Goal: Task Accomplishment & Management: Complete application form

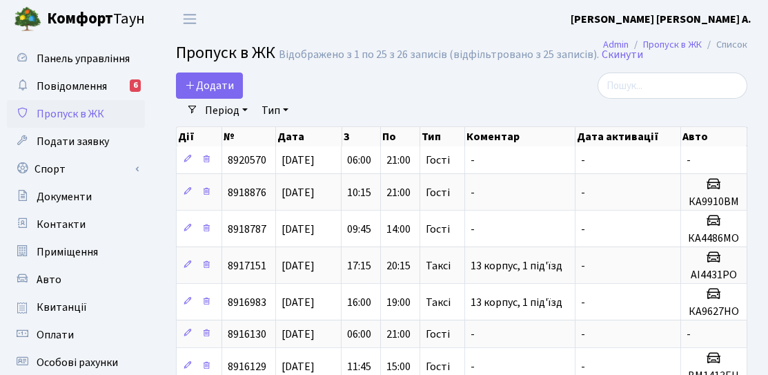
select select "25"
click at [223, 86] on span "Додати" at bounding box center [209, 85] width 49 height 15
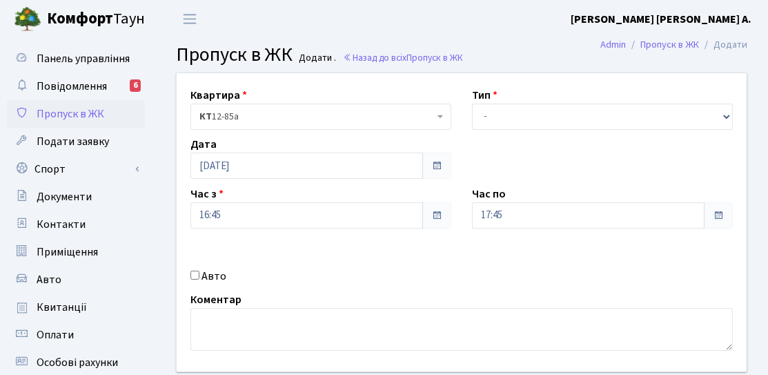
click at [242, 152] on div "Дата 27.08.2025" at bounding box center [321, 157] width 282 height 43
click at [242, 170] on input "[DATE]" at bounding box center [306, 166] width 233 height 26
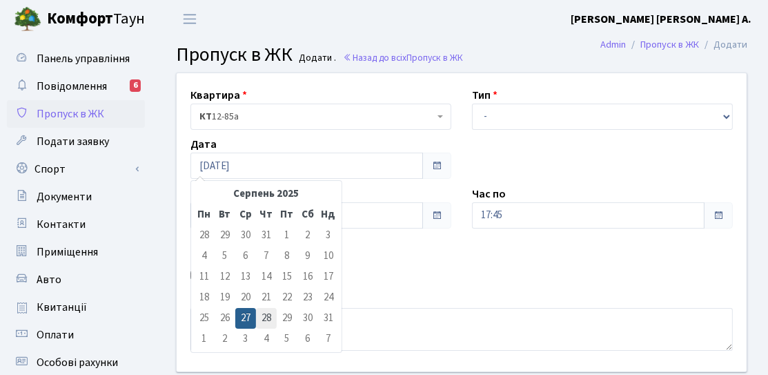
click at [264, 316] on td "28" at bounding box center [266, 318] width 21 height 21
type input "28.08.2025"
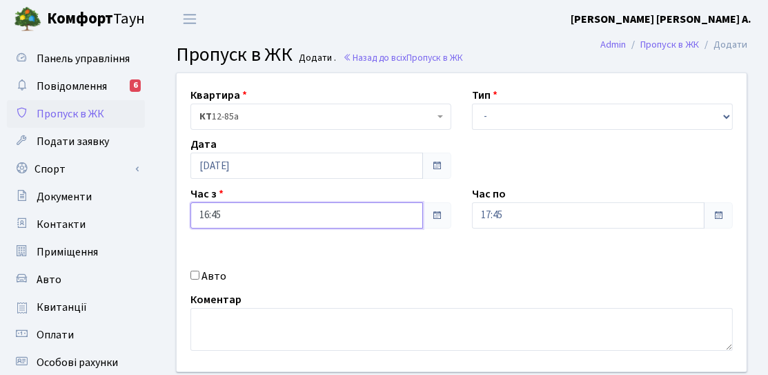
click at [222, 221] on input "16:45" at bounding box center [306, 215] width 233 height 26
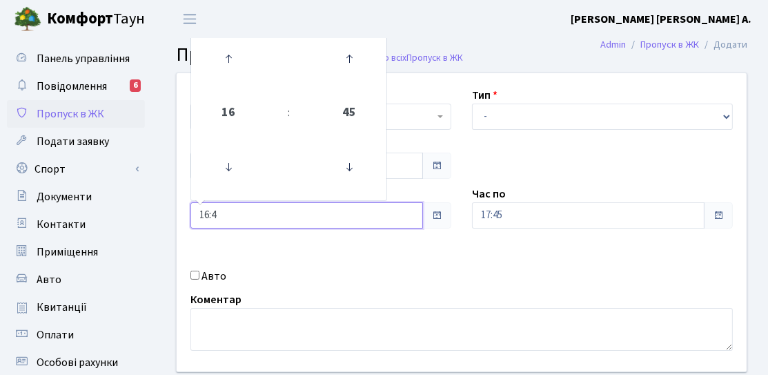
type input "16:4"
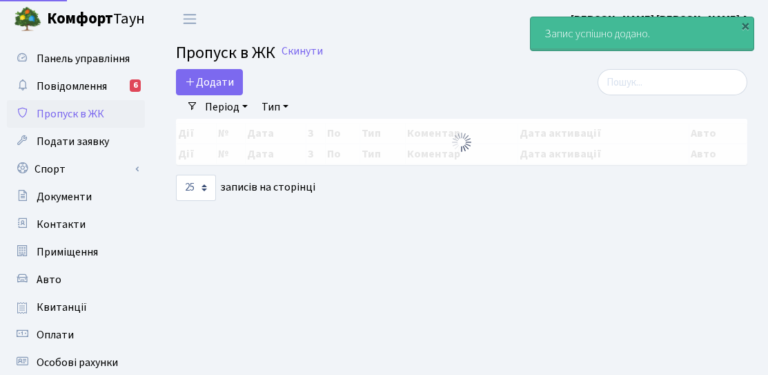
select select "25"
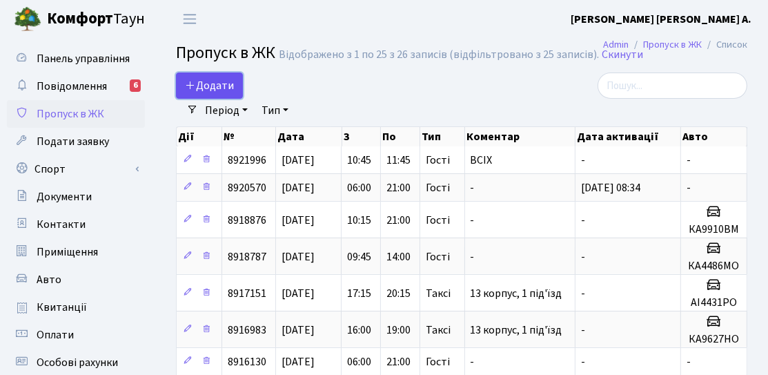
click at [219, 88] on span "Додати" at bounding box center [209, 85] width 49 height 15
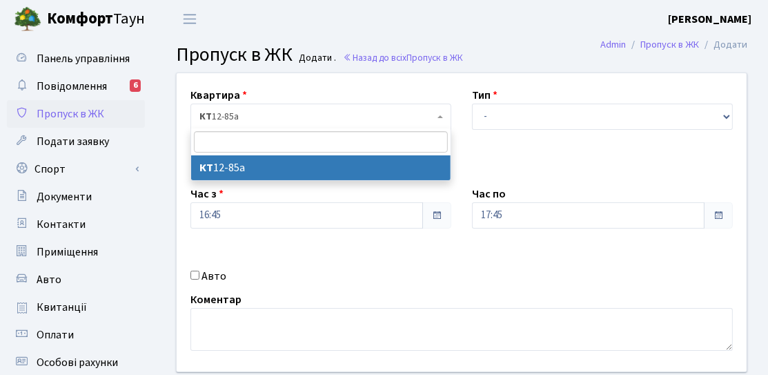
click at [257, 123] on span "КТ 12-85а" at bounding box center [320, 117] width 261 height 26
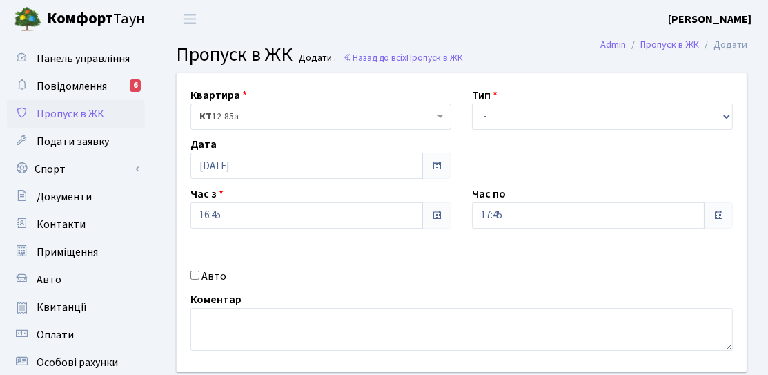
click at [177, 230] on div "Квартира <b>КТ</b>&nbsp;&nbsp;&nbsp;&nbsp;12-85а КТ 12-85а Тип - Доставка Таксі…" at bounding box center [461, 222] width 591 height 298
click at [235, 171] on input "[DATE]" at bounding box center [306, 166] width 233 height 26
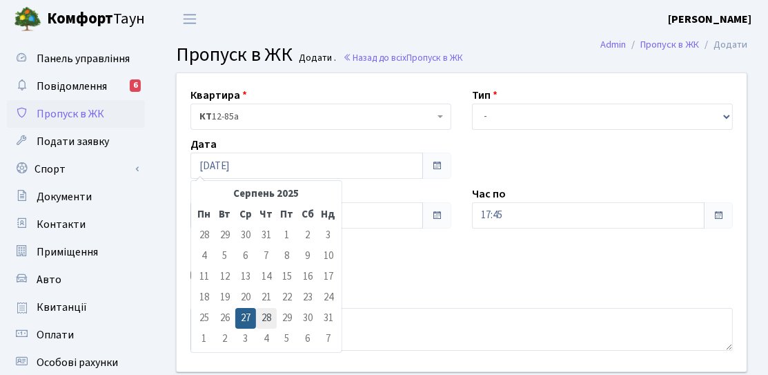
click at [273, 315] on td "28" at bounding box center [266, 318] width 21 height 21
type input "[DATE]"
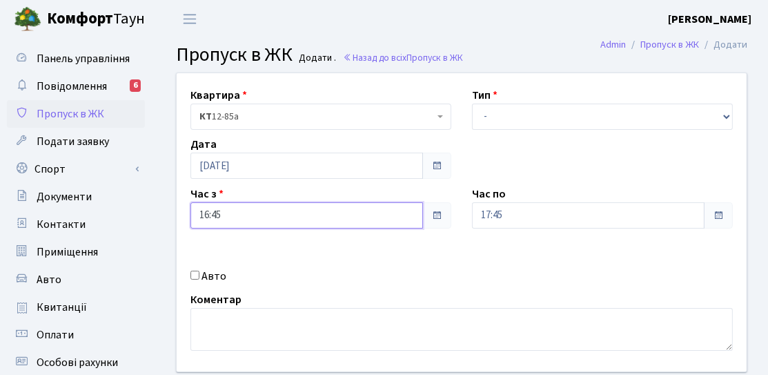
click at [253, 213] on input "16:45" at bounding box center [306, 215] width 233 height 26
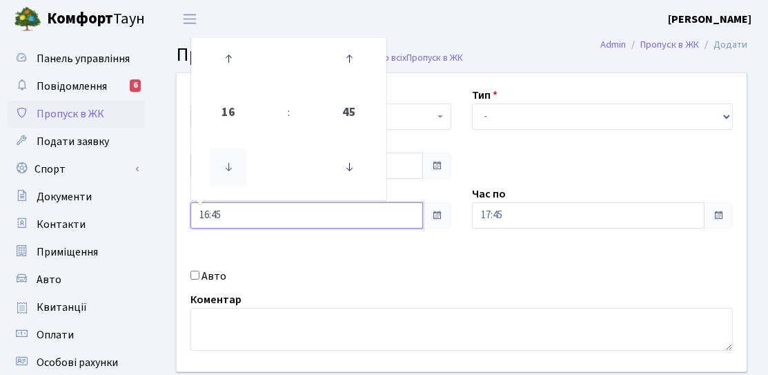
click at [230, 151] on icon at bounding box center [228, 166] width 37 height 37
type input "15:45"
drag, startPoint x: 229, startPoint y: 218, endPoint x: 159, endPoint y: 218, distance: 70.4
click at [159, 218] on div "Квартира <b>КТ</b>&nbsp;&nbsp;&nbsp;&nbsp;12-85а КТ 12-85а Тип - Доставка Таксі…" at bounding box center [461, 246] width 613 height 349
type input "06:00"
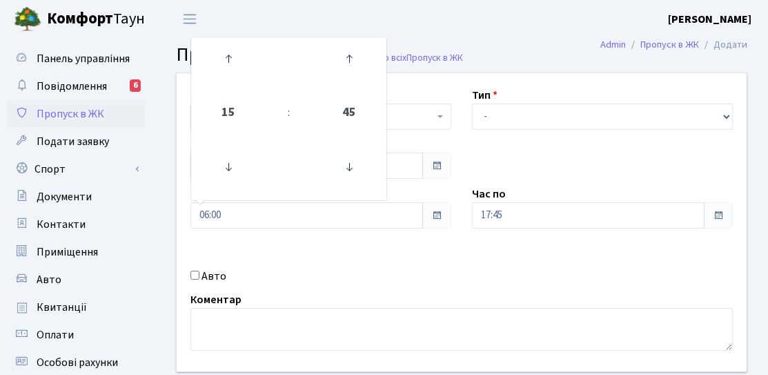
click at [520, 282] on div "Квартира <b>КТ</b>&nbsp;&nbsp;&nbsp;&nbsp;12-85а КТ 12-85а Тип - Доставка Таксі…" at bounding box center [461, 222] width 591 height 298
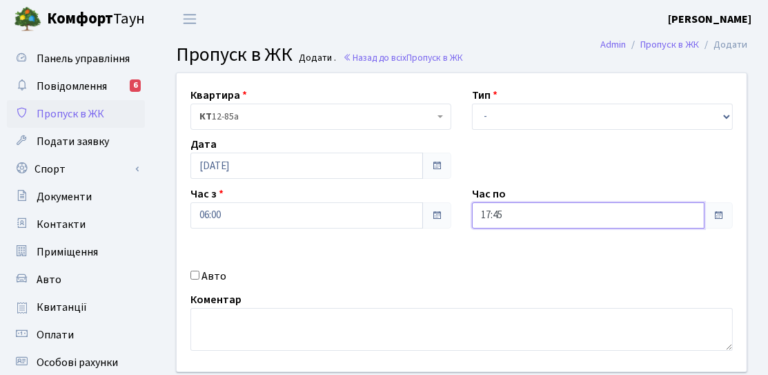
click at [560, 215] on input "17:45" at bounding box center [588, 215] width 233 height 26
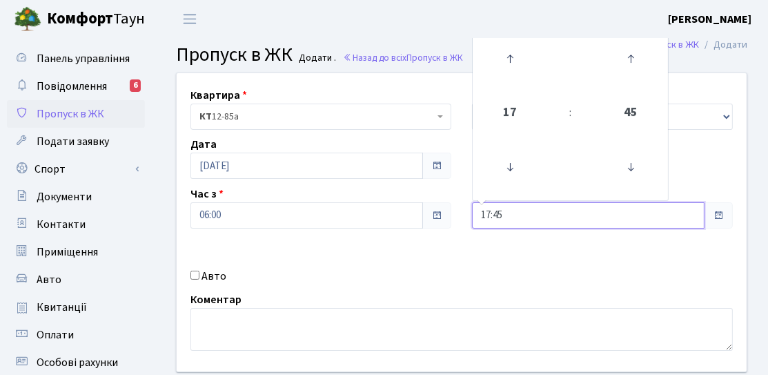
drag, startPoint x: 518, startPoint y: 218, endPoint x: 432, endPoint y: 219, distance: 85.6
click at [439, 226] on div "Квартира <b>КТ</b>&nbsp;&nbsp;&nbsp;&nbsp;12-85а КТ 12-85а Тип - Доставка Таксі…" at bounding box center [461, 222] width 591 height 298
type input "21:00"
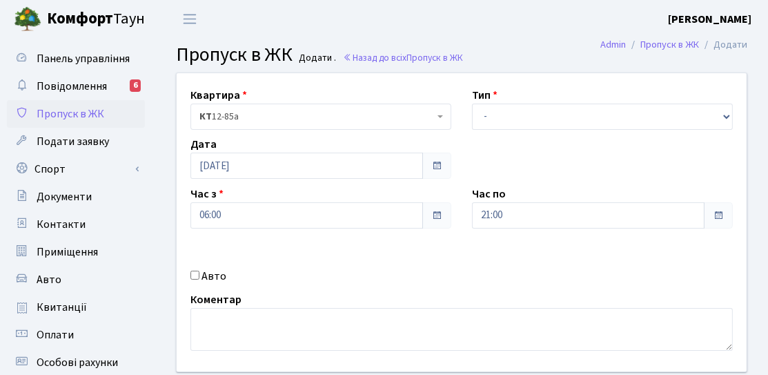
click at [442, 256] on div "Квартира <b>КТ</b>&nbsp;&nbsp;&nbsp;&nbsp;12-85а КТ 12-85а Тип - Доставка Таксі…" at bounding box center [461, 222] width 591 height 298
click at [517, 114] on select "- Доставка Таксі Гості Сервіс" at bounding box center [602, 117] width 261 height 26
select select "3"
click at [472, 104] on select "- Доставка Таксі Гості Сервіс" at bounding box center [602, 117] width 261 height 26
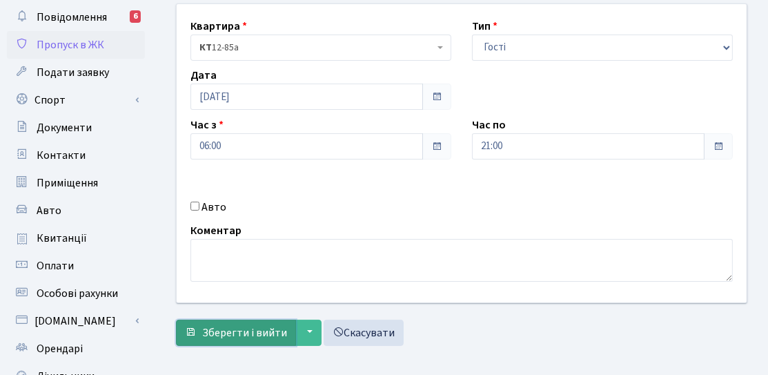
click at [255, 337] on span "Зберегти і вийти" at bounding box center [244, 332] width 85 height 15
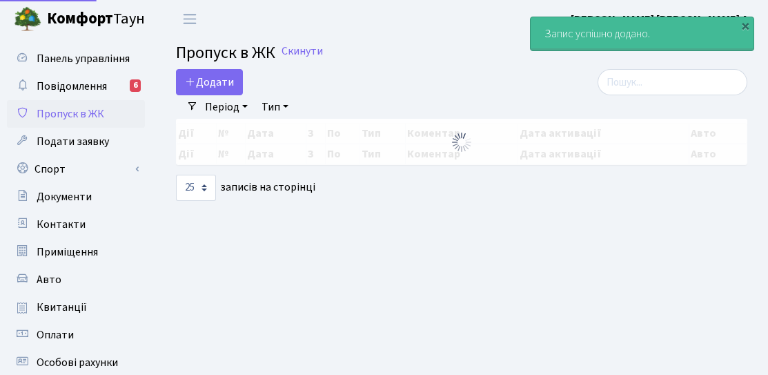
select select "25"
